Goal: Communication & Community: Connect with others

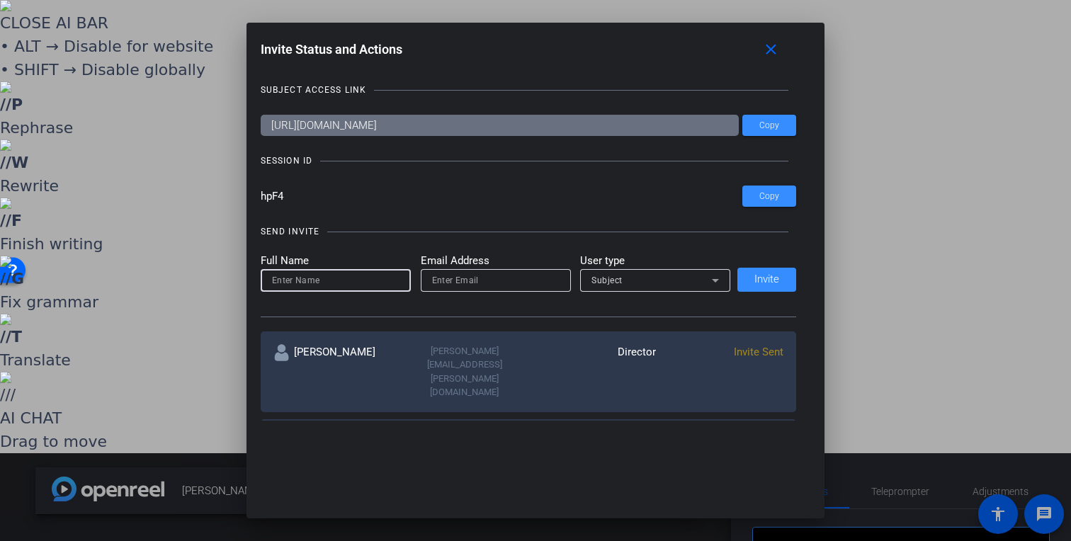
click at [333, 272] on input at bounding box center [335, 280] width 127 height 17
type input "Hazel Llemos"
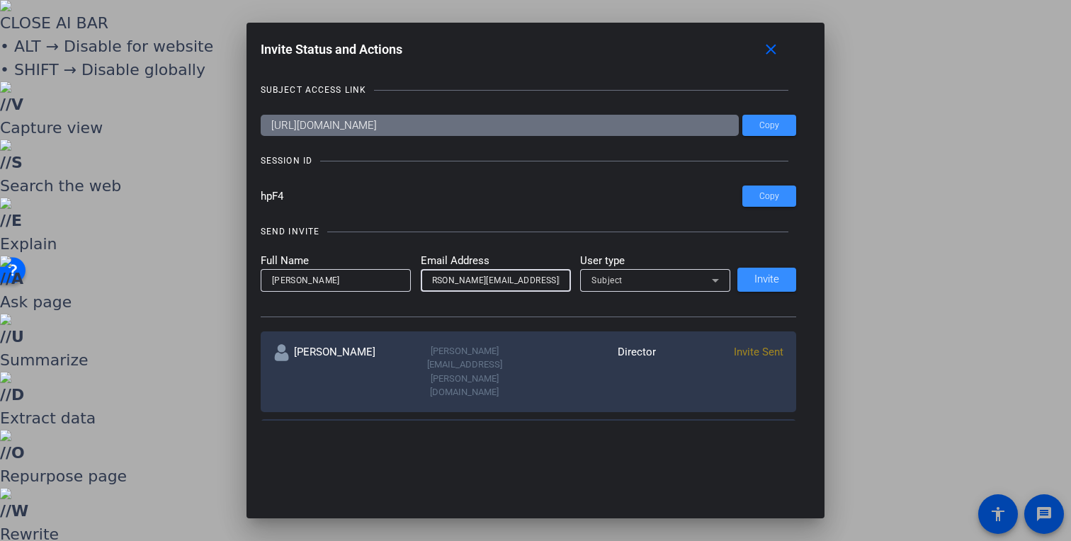
scroll to position [0, 21]
type input "hazel@remotevideotestimonials.com"
click at [635, 282] on div "Subject" at bounding box center [651, 280] width 120 height 18
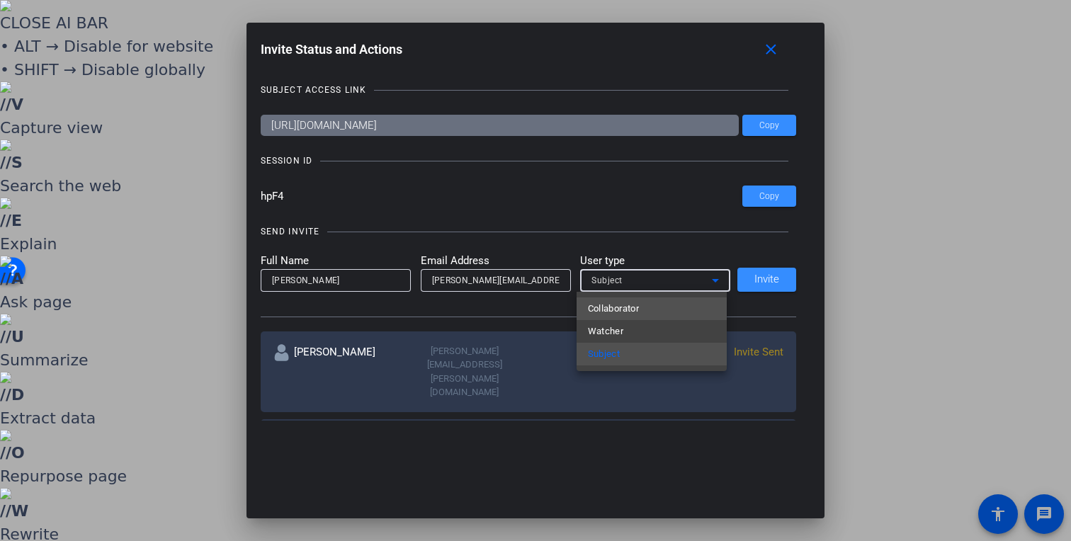
click at [642, 307] on mat-option "Collaborator" at bounding box center [651, 308] width 150 height 23
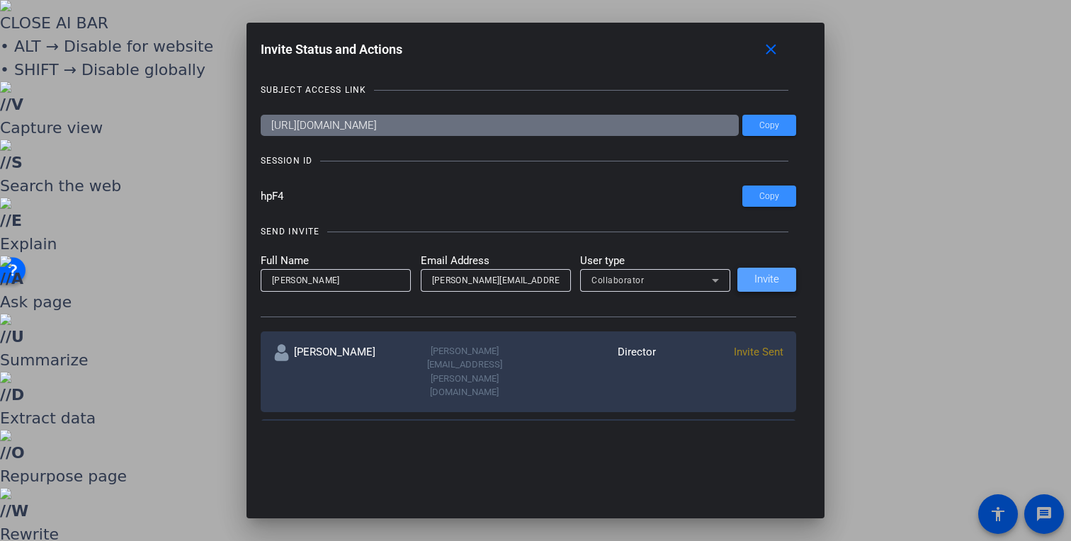
click at [773, 282] on span "Invite" at bounding box center [766, 279] width 25 height 11
click at [355, 280] on input at bounding box center [335, 280] width 127 height 17
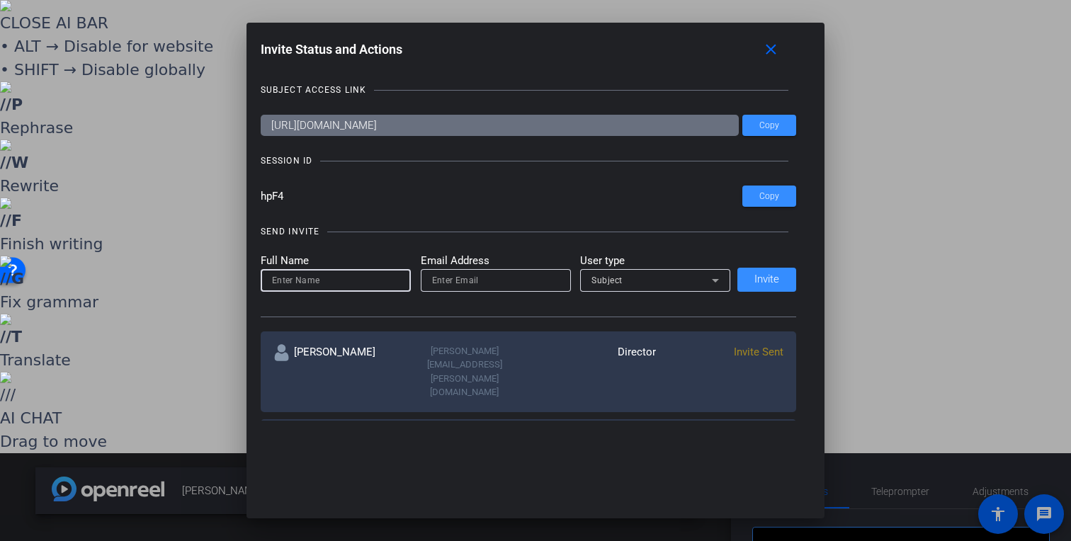
click at [356, 280] on input at bounding box center [335, 280] width 127 height 17
click at [354, 278] on input at bounding box center [335, 280] width 127 height 17
type input "[PERSON_NAME]"
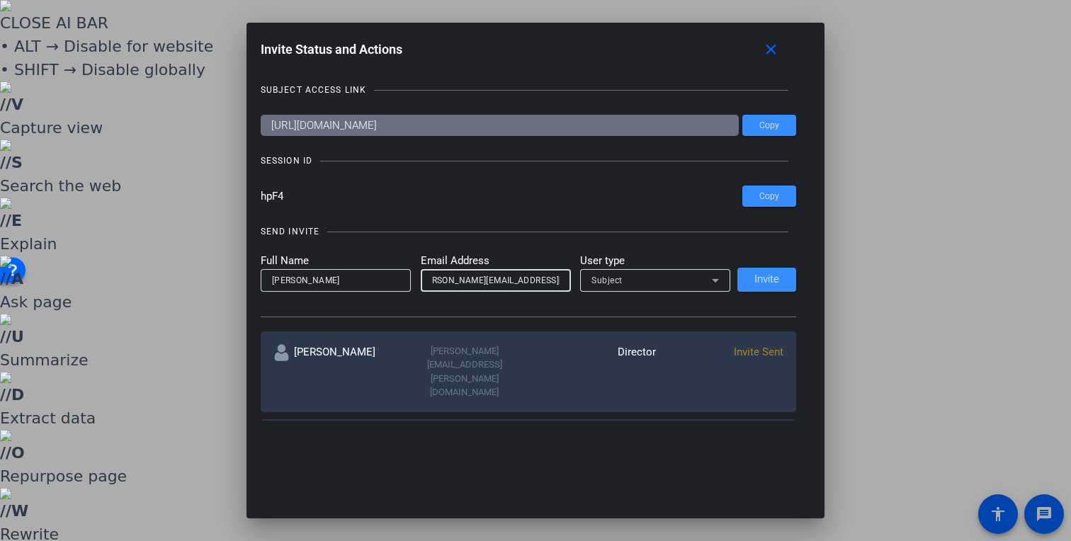
scroll to position [0, 21]
type input "hazel@remotevideotestimonials.com"
click at [622, 278] on div "Subject" at bounding box center [651, 280] width 120 height 18
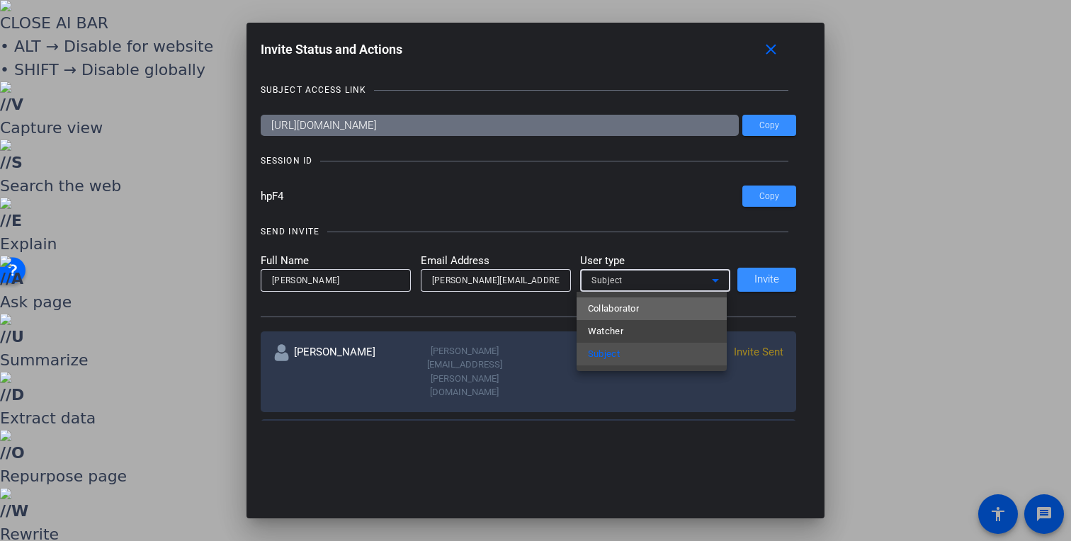
click at [622, 310] on span "Collaborator" at bounding box center [614, 308] width 52 height 17
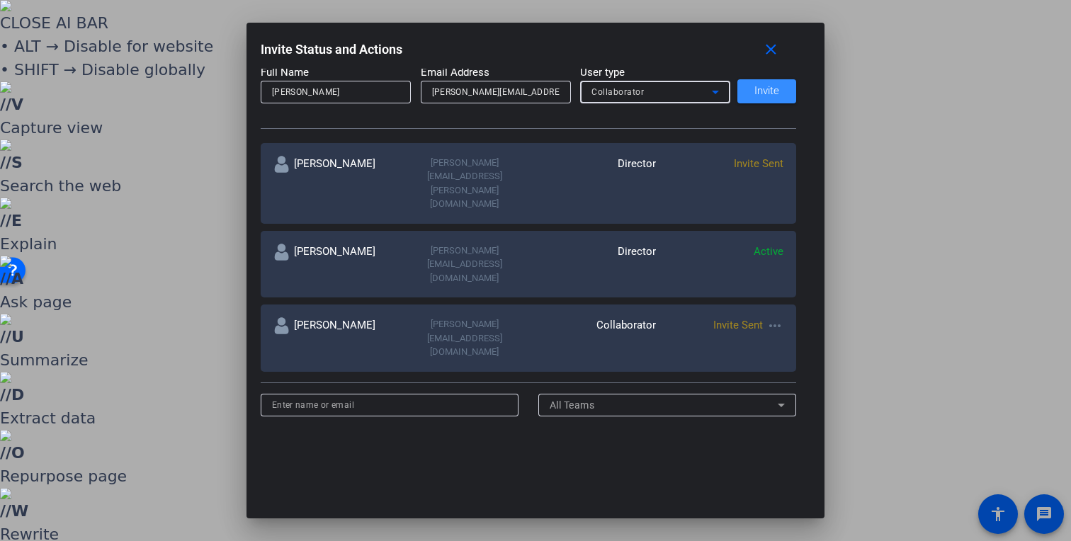
scroll to position [127, 0]
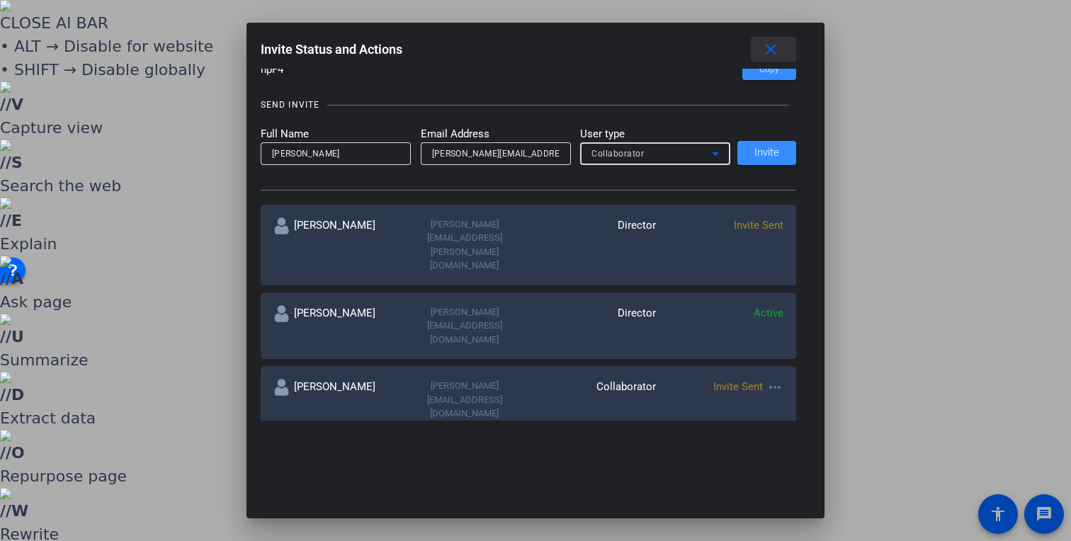
click at [777, 45] on mat-icon "close" at bounding box center [771, 50] width 18 height 18
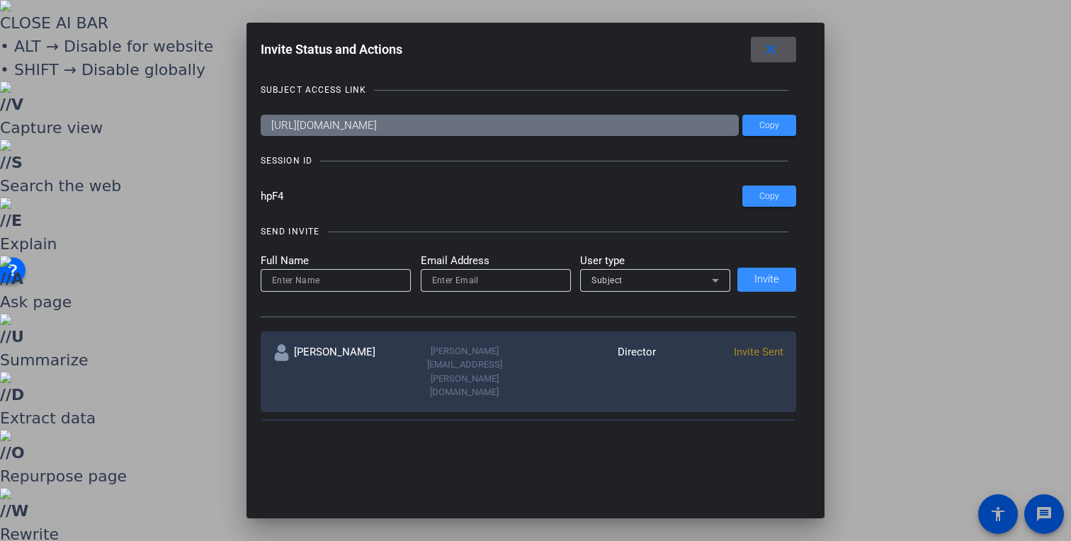
click at [777, 49] on mat-icon "close" at bounding box center [771, 50] width 18 height 18
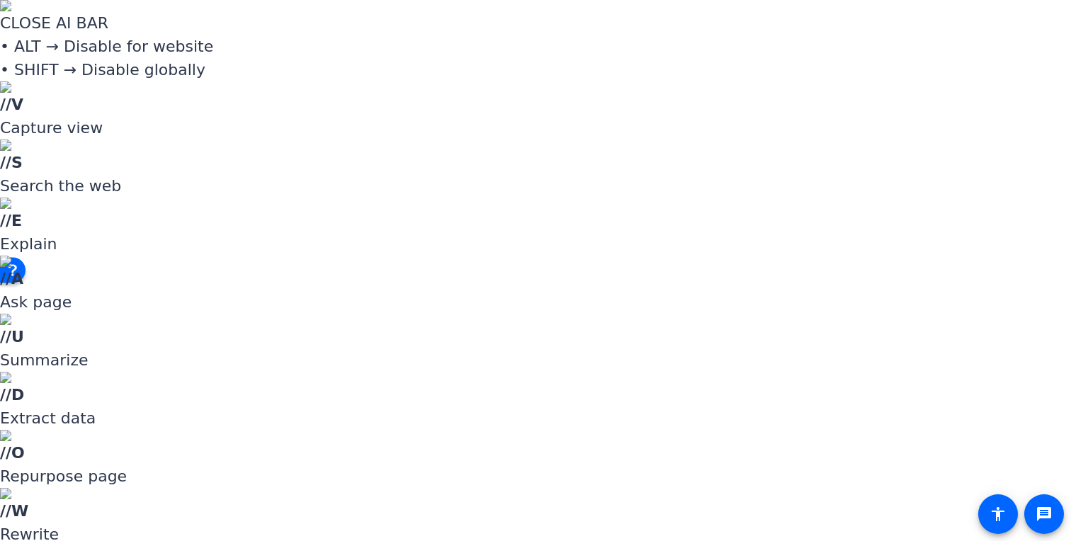
drag, startPoint x: 152, startPoint y: 405, endPoint x: 181, endPoint y: 421, distance: 32.3
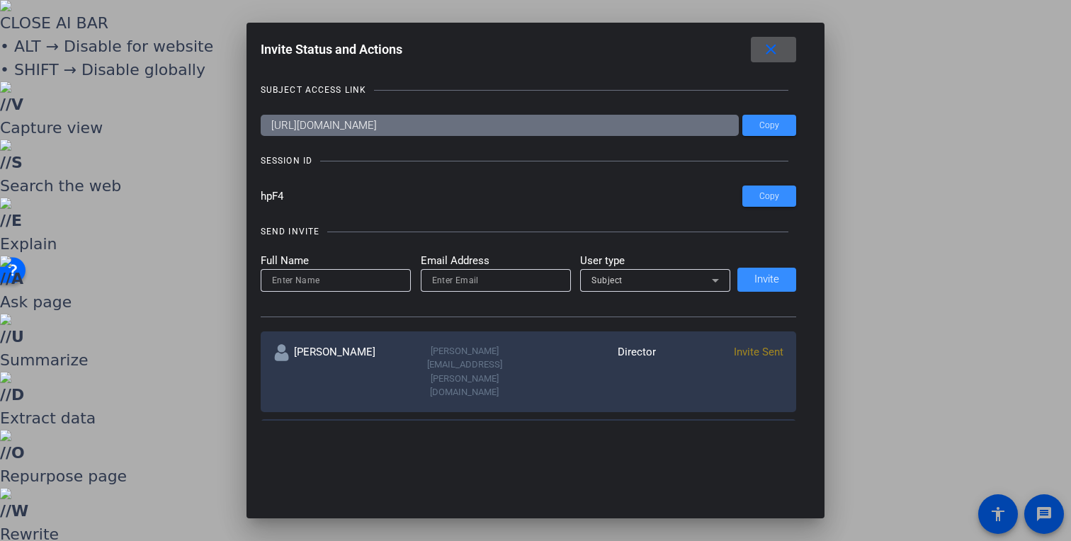
click at [309, 289] on div at bounding box center [335, 280] width 127 height 23
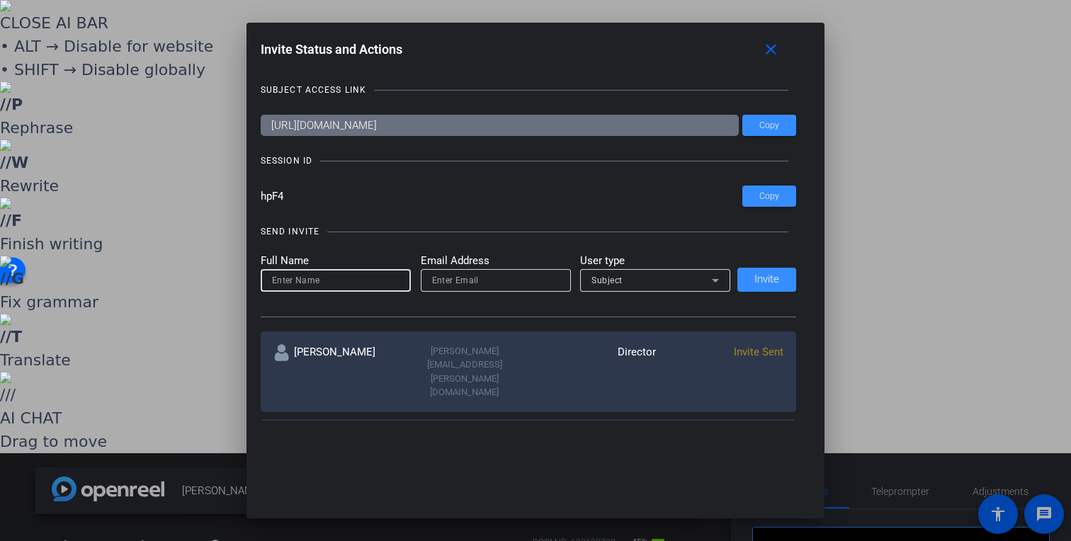
click at [307, 281] on input at bounding box center [335, 280] width 127 height 17
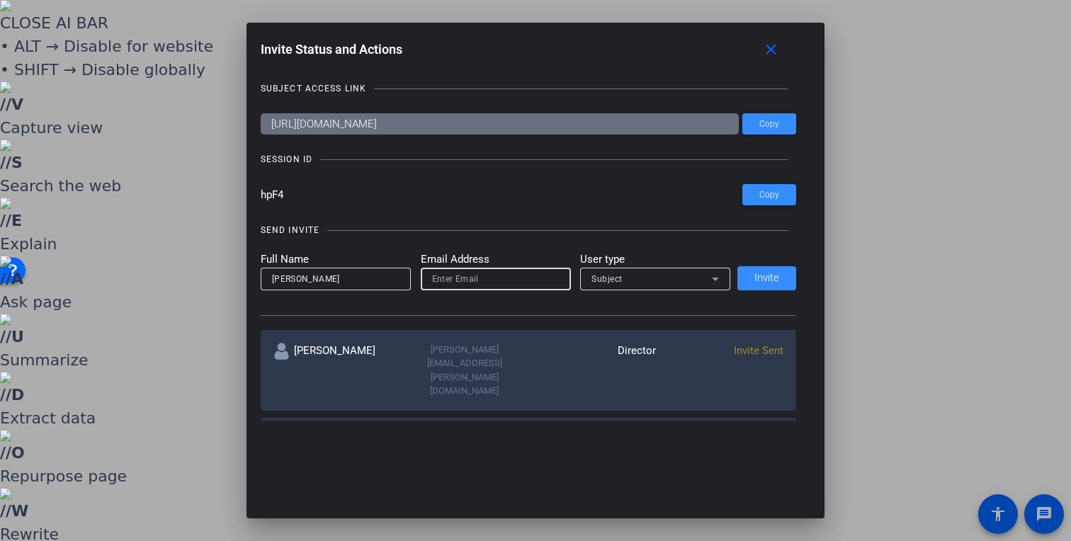
scroll to position [3, 0]
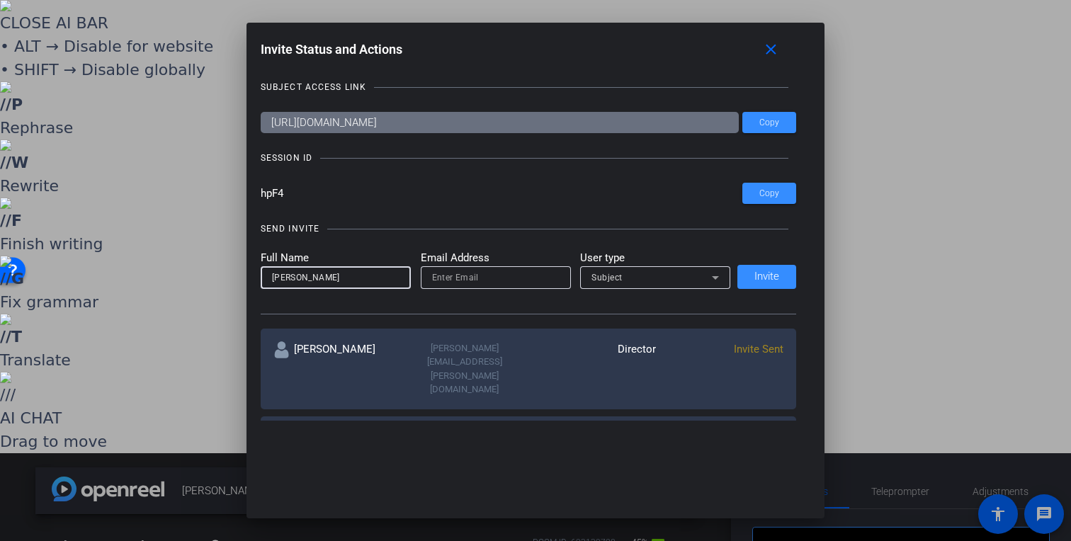
click at [348, 279] on input "David Vogle" at bounding box center [335, 277] width 127 height 17
type input "[PERSON_NAME]"
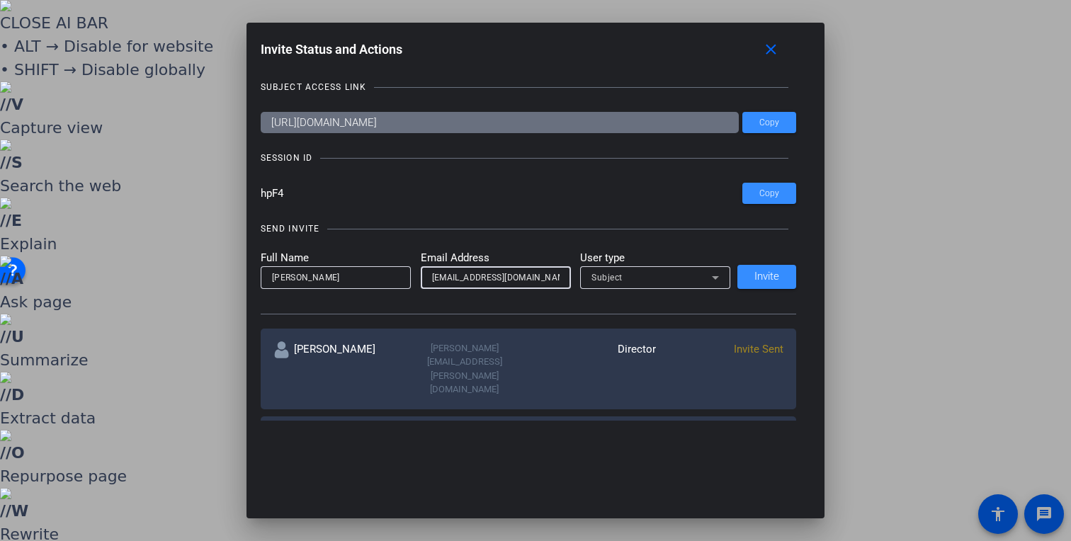
type input "cameraeyes@me.com"
click at [695, 282] on div "Subject" at bounding box center [651, 277] width 120 height 18
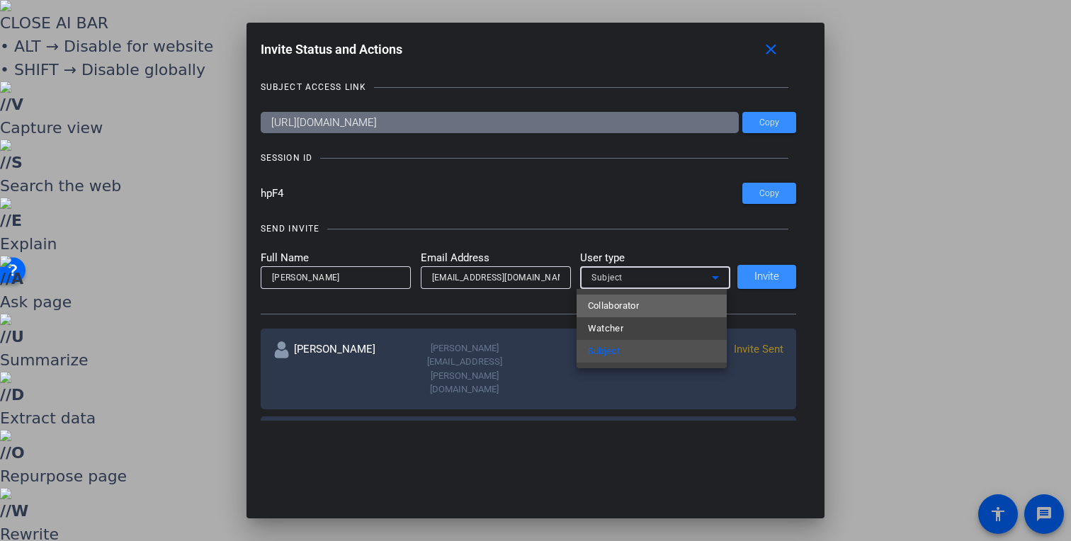
click at [694, 308] on mat-option "Collaborator" at bounding box center [651, 306] width 150 height 23
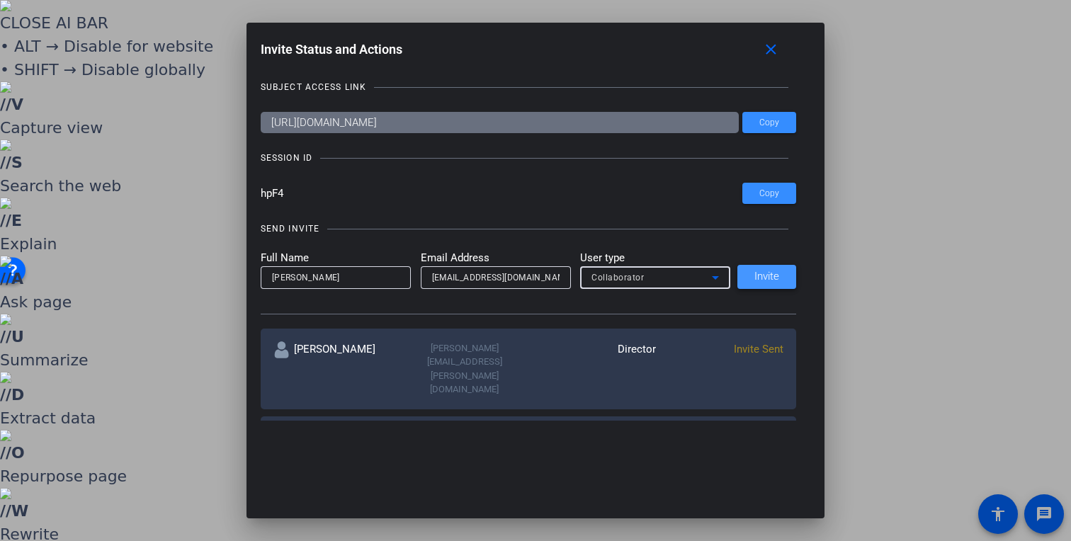
click at [765, 274] on span "Invite" at bounding box center [766, 276] width 25 height 11
click at [779, 52] on mat-icon "close" at bounding box center [771, 50] width 18 height 18
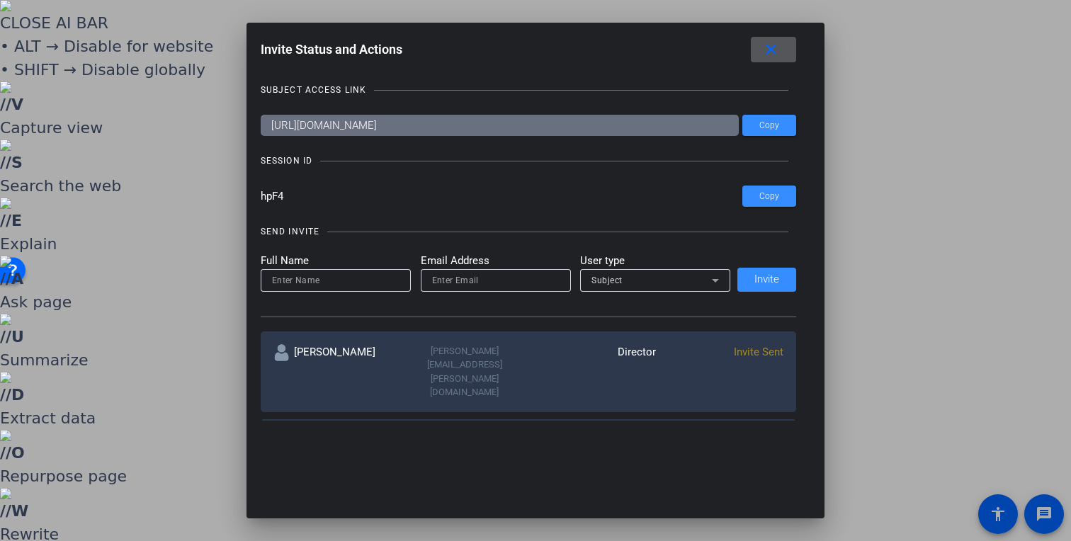
click at [320, 284] on input at bounding box center [335, 280] width 127 height 17
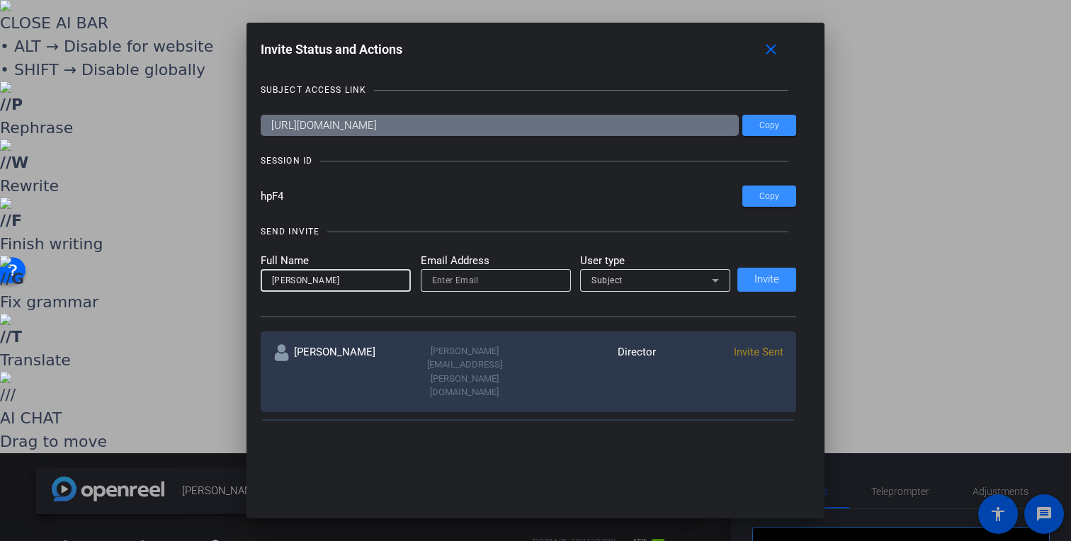
type input "[PERSON_NAME]"
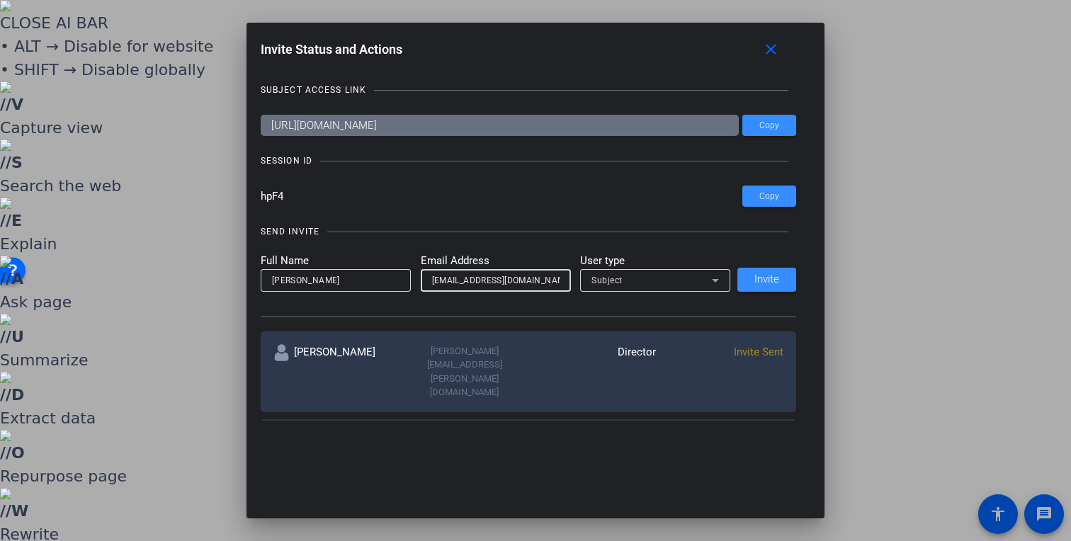
type input "adamshapiro17@gmail.com"
click at [648, 288] on div "Subject" at bounding box center [651, 280] width 120 height 18
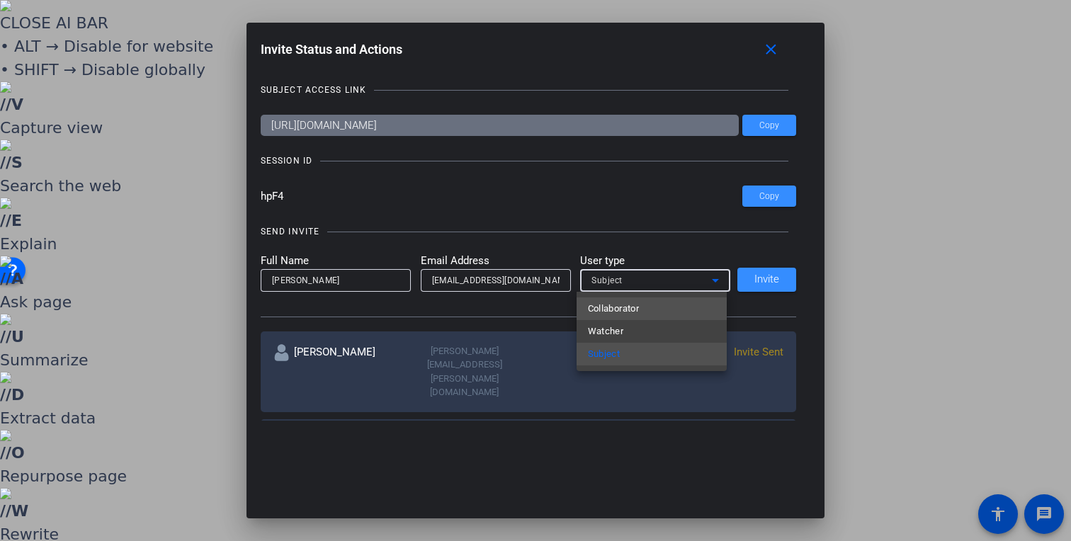
click at [644, 313] on mat-option "Collaborator" at bounding box center [651, 308] width 150 height 23
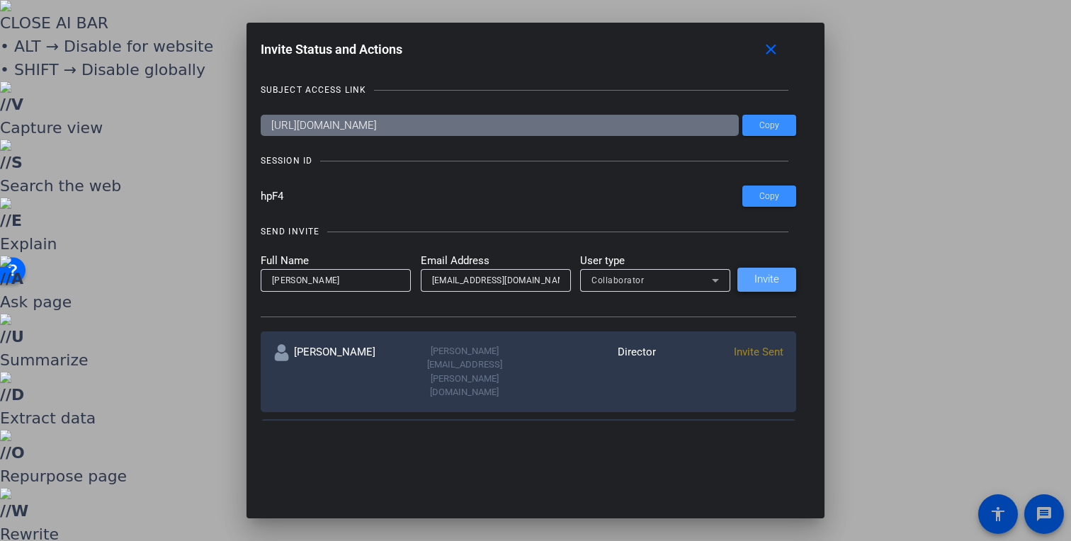
click at [782, 283] on span at bounding box center [766, 280] width 59 height 34
click at [771, 45] on mat-icon "close" at bounding box center [771, 50] width 18 height 18
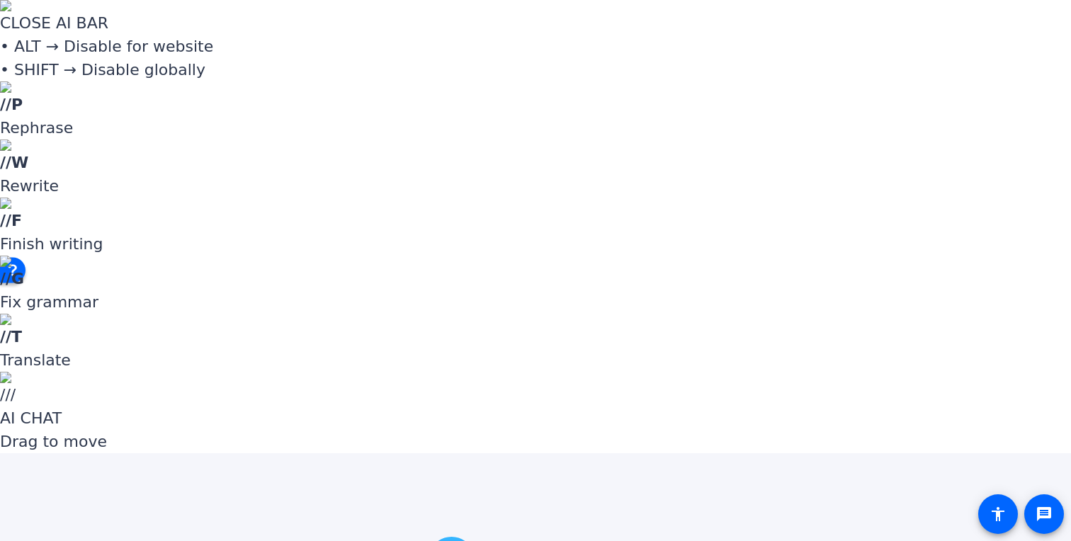
paste input "-i6Wf}"
type input "-i6Wf}"
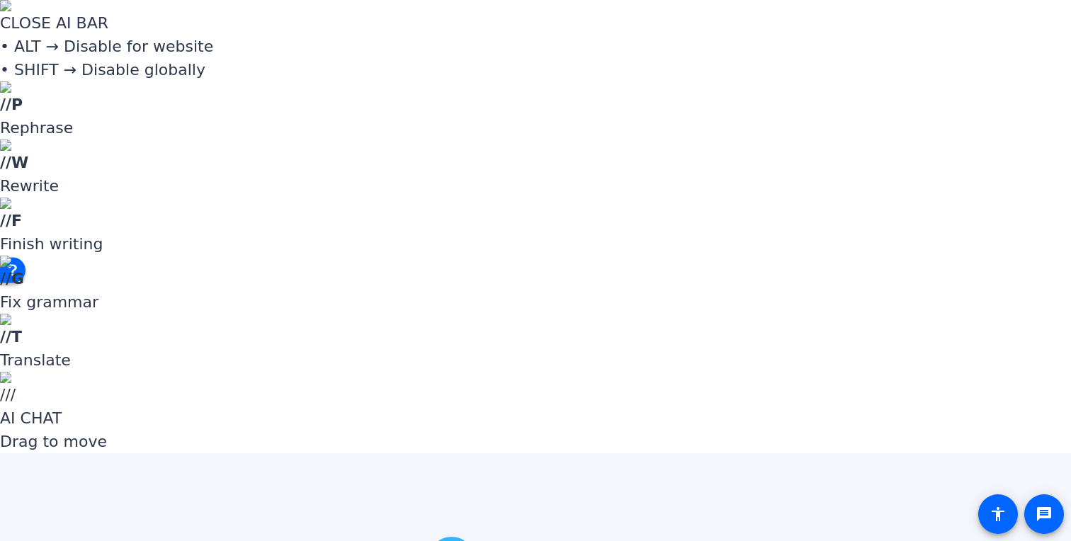
paste input "-i6Wf}"
type input "-i6Wf}"
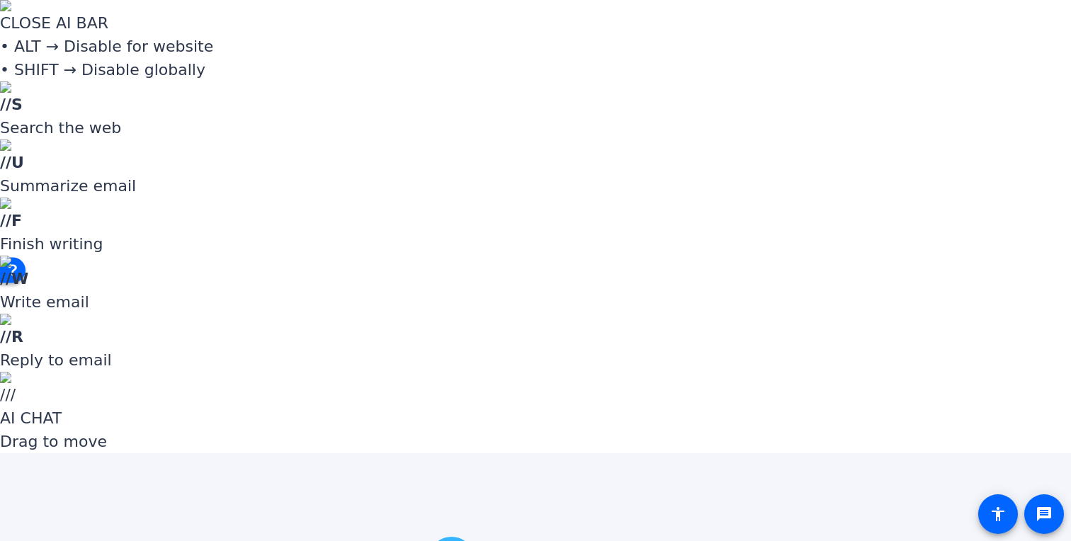
paste input "=n6;)S"
type input "=n6;)S"
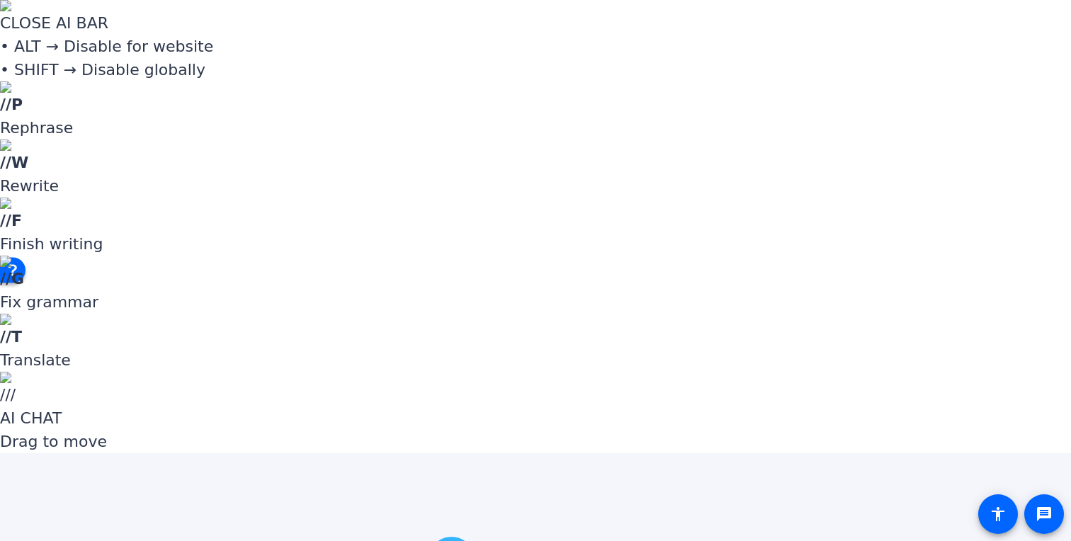
paste input "=n6;)S"
type input "=n6;)S"
